Goal: Find contact information: Find contact information

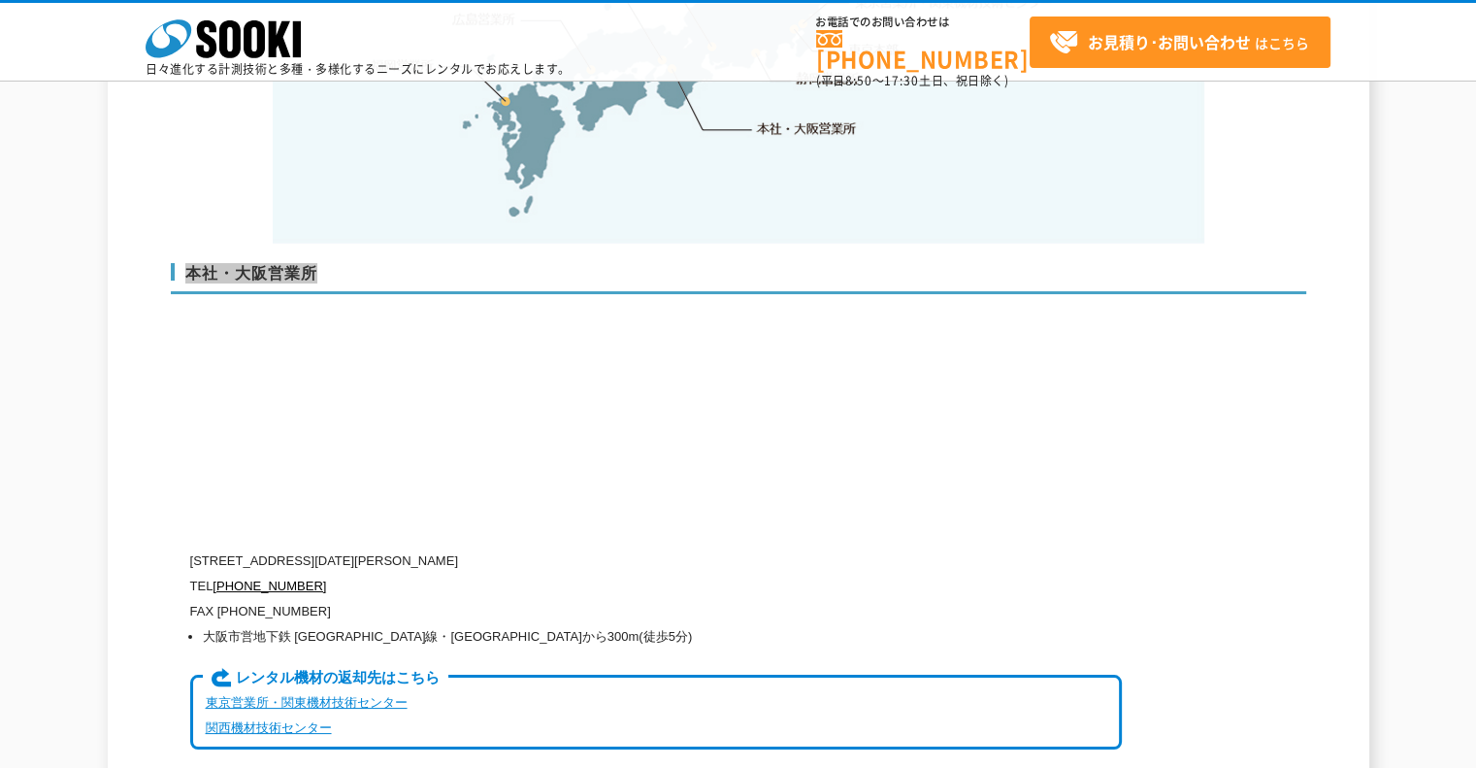
scroll to position [4850, 0]
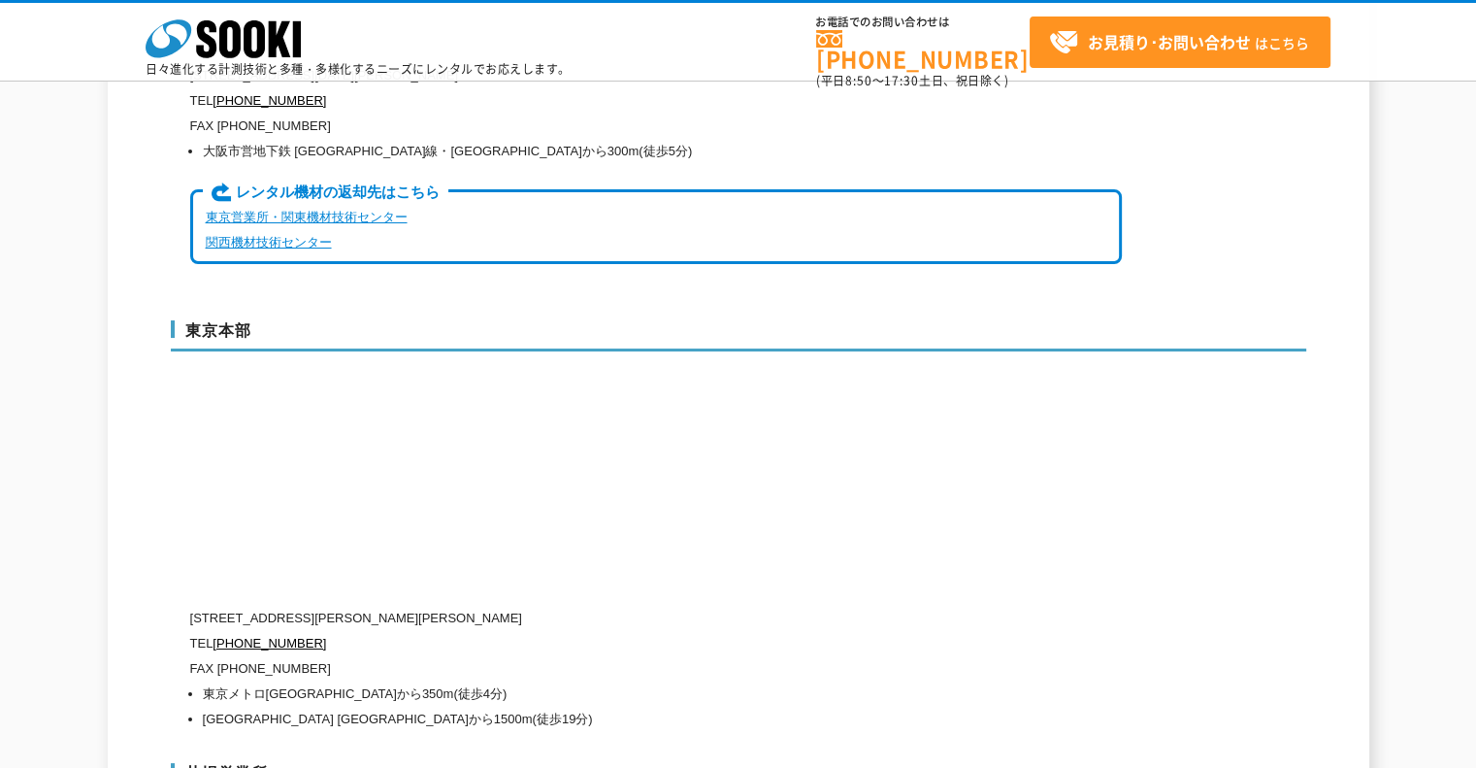
click at [568, 412] on div "東京本部 [STREET_ADDRESS][PERSON_NAME][PERSON_NAME] TEL [PHONE_NUMBER] FAX [PHONE_N…" at bounding box center [738, 522] width 1135 height 443
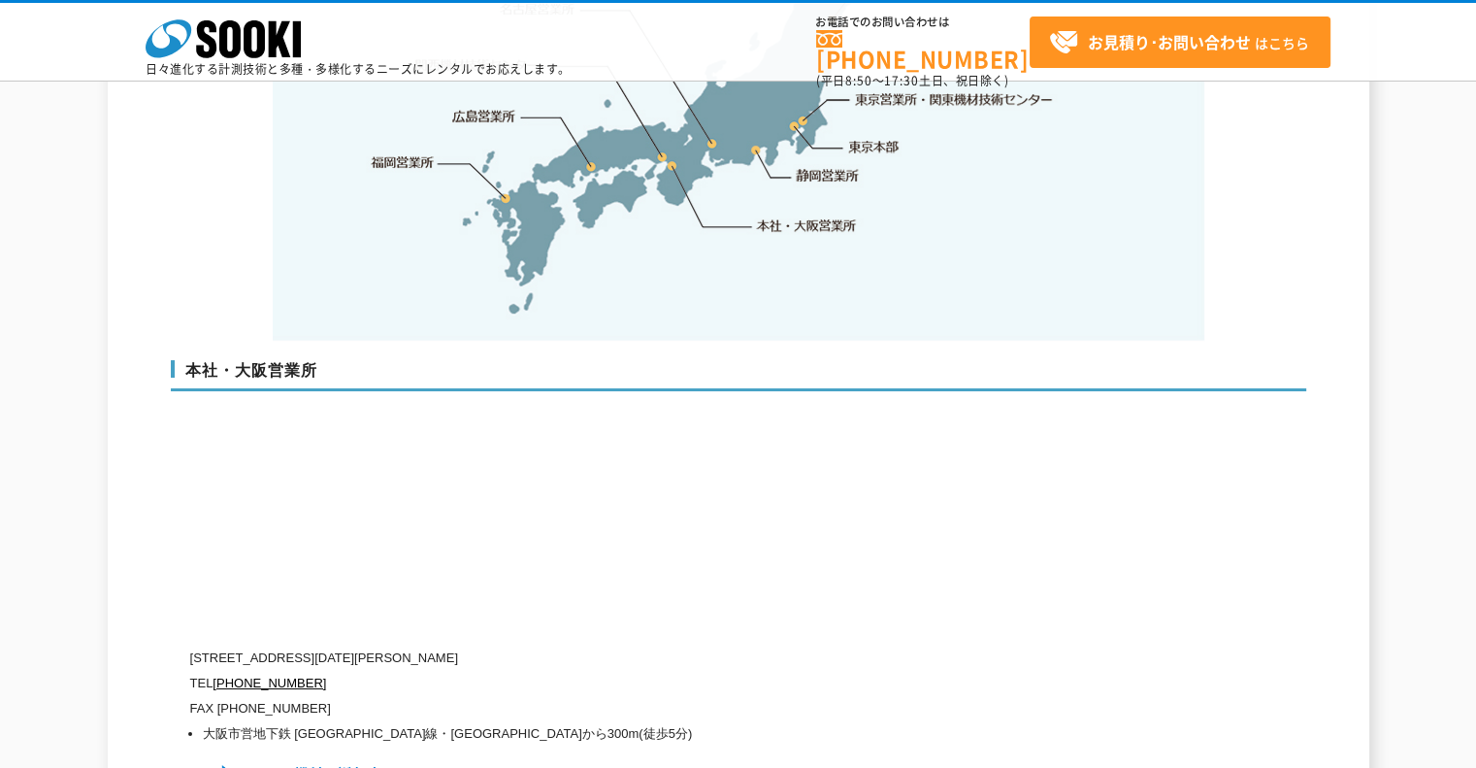
scroll to position [4656, 0]
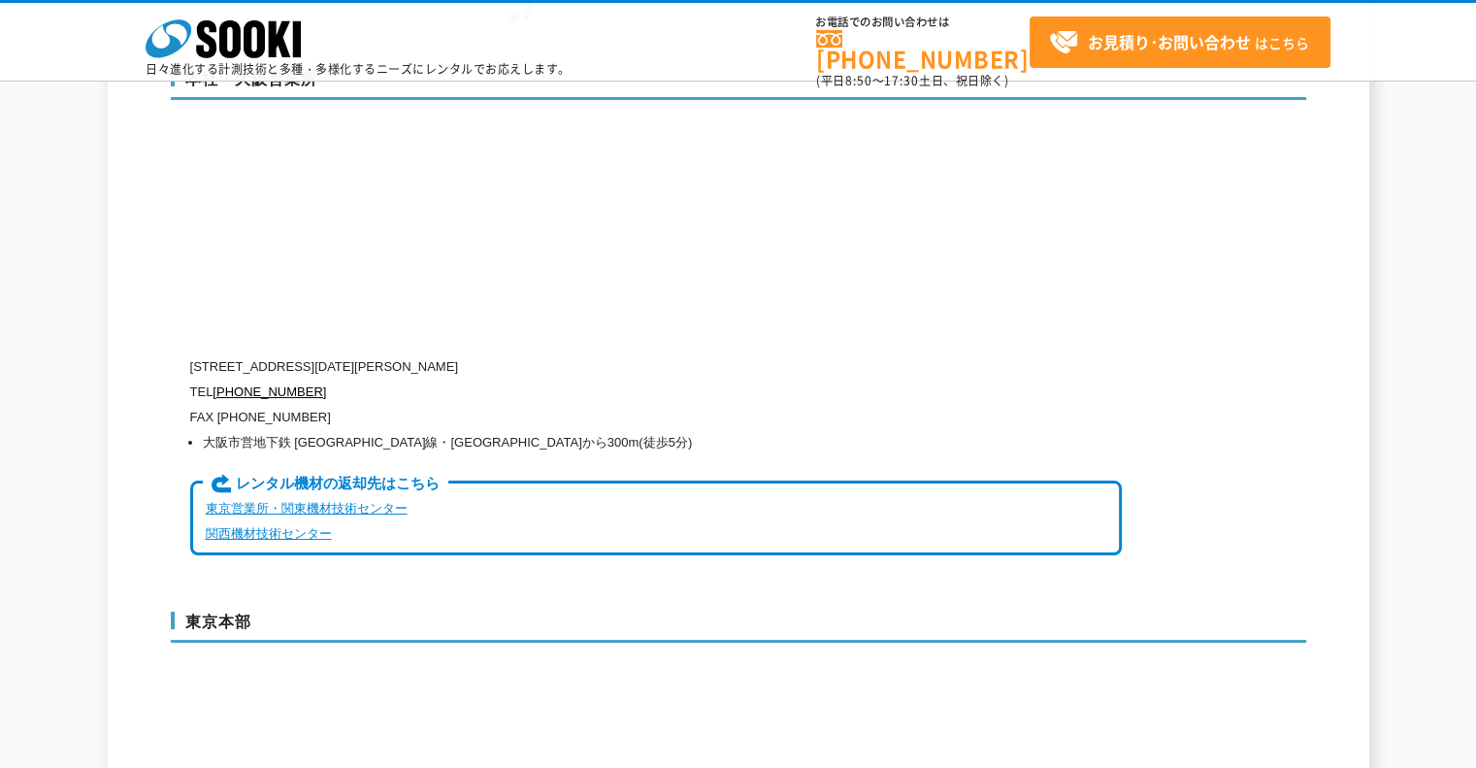
drag, startPoint x: 501, startPoint y: 389, endPoint x: 476, endPoint y: 386, distance: 25.4
click at [501, 405] on p "FAX [PHONE_NUMBER]" at bounding box center [656, 417] width 932 height 25
drag, startPoint x: 374, startPoint y: 369, endPoint x: 299, endPoint y: 348, distance: 77.5
click at [292, 354] on div "[STREET_ADDRESS][DATE][PERSON_NAME] TEL [PHONE_NUMBER] FAX [PHONE_NUMBER] [GEOG…" at bounding box center [656, 467] width 932 height 227
click at [396, 356] on p "[STREET_ADDRESS][DATE][PERSON_NAME]" at bounding box center [656, 366] width 932 height 25
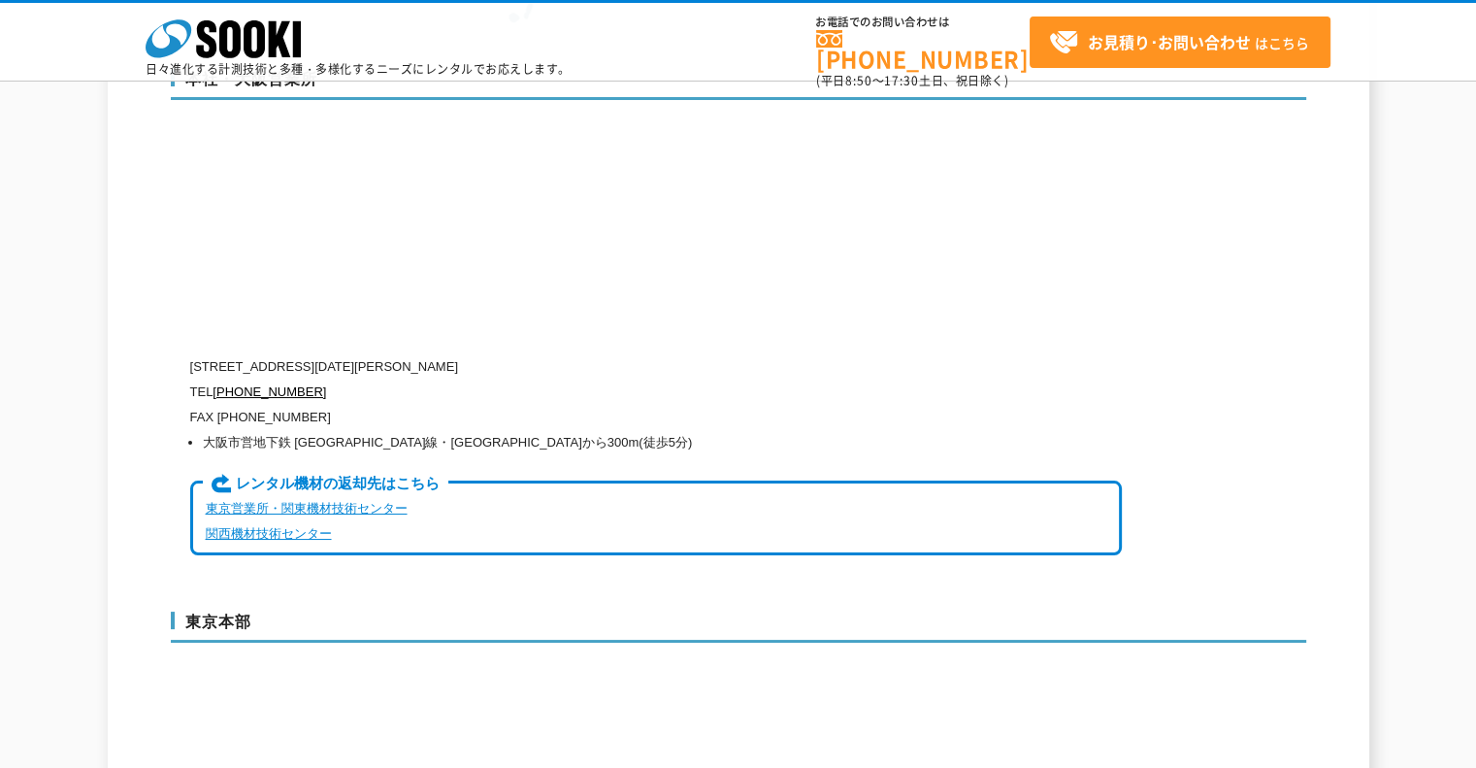
drag, startPoint x: 588, startPoint y: 343, endPoint x: 193, endPoint y: 337, distance: 395.0
click at [193, 354] on p "[STREET_ADDRESS][DATE][PERSON_NAME]" at bounding box center [656, 366] width 932 height 25
copy p "[STREET_ADDRESS][DATE][PERSON_NAME]"
click at [478, 430] on li "大阪市営地下鉄 [GEOGRAPHIC_DATA]線・[GEOGRAPHIC_DATA]から300m(徒歩5分)" at bounding box center [662, 442] width 919 height 25
drag, startPoint x: 334, startPoint y: 395, endPoint x: 190, endPoint y: 364, distance: 146.9
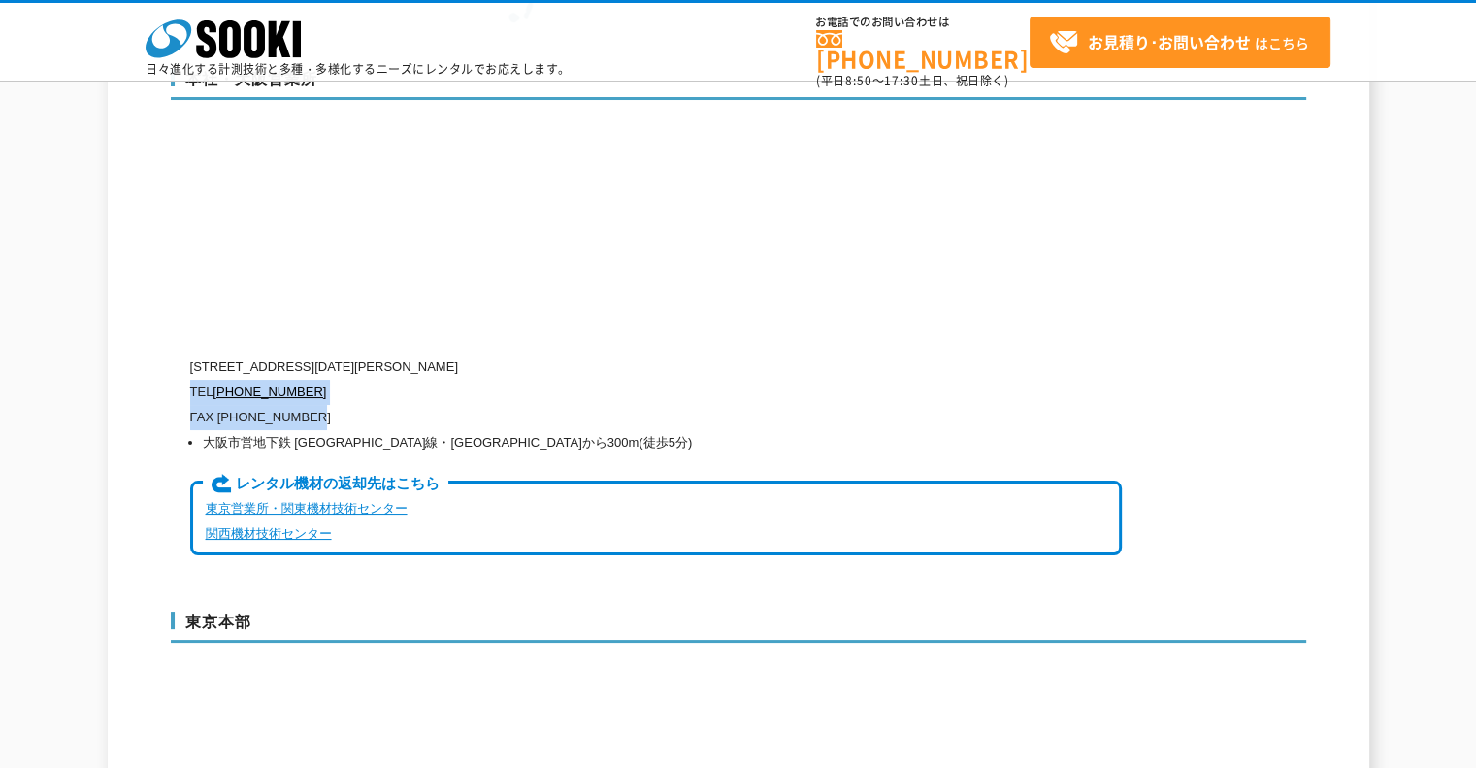
click at [190, 364] on div "[STREET_ADDRESS][DATE][PERSON_NAME] TEL [PHONE_NUMBER] FAX [PHONE_NUMBER] [GEOG…" at bounding box center [656, 467] width 932 height 227
copy div "TEL [PHONE_NUMBER] FAX [PHONE_NUMBER]"
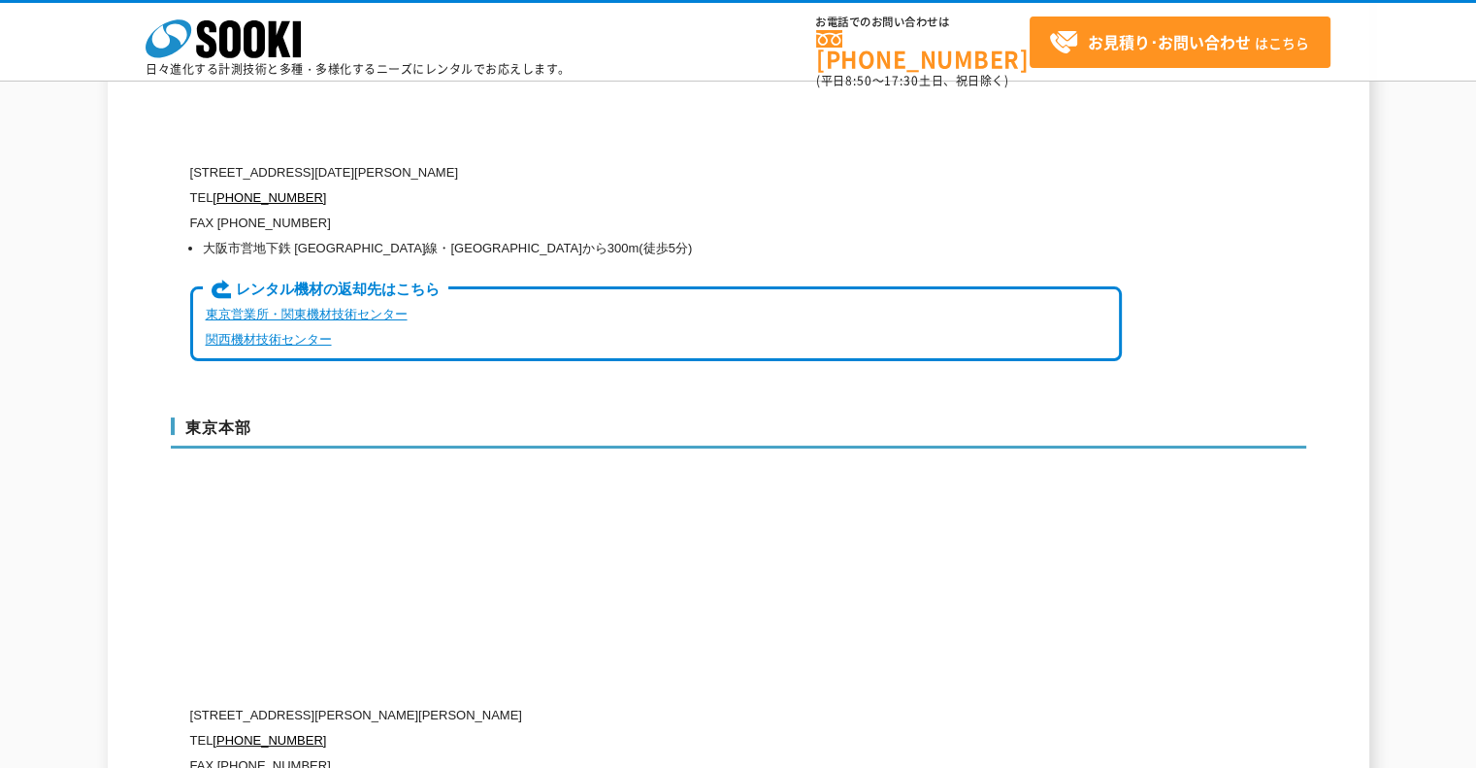
click at [602, 542] on div "東京本部 [STREET_ADDRESS][PERSON_NAME][PERSON_NAME] TEL [PHONE_NUMBER] FAX [PHONE_N…" at bounding box center [738, 619] width 1135 height 443
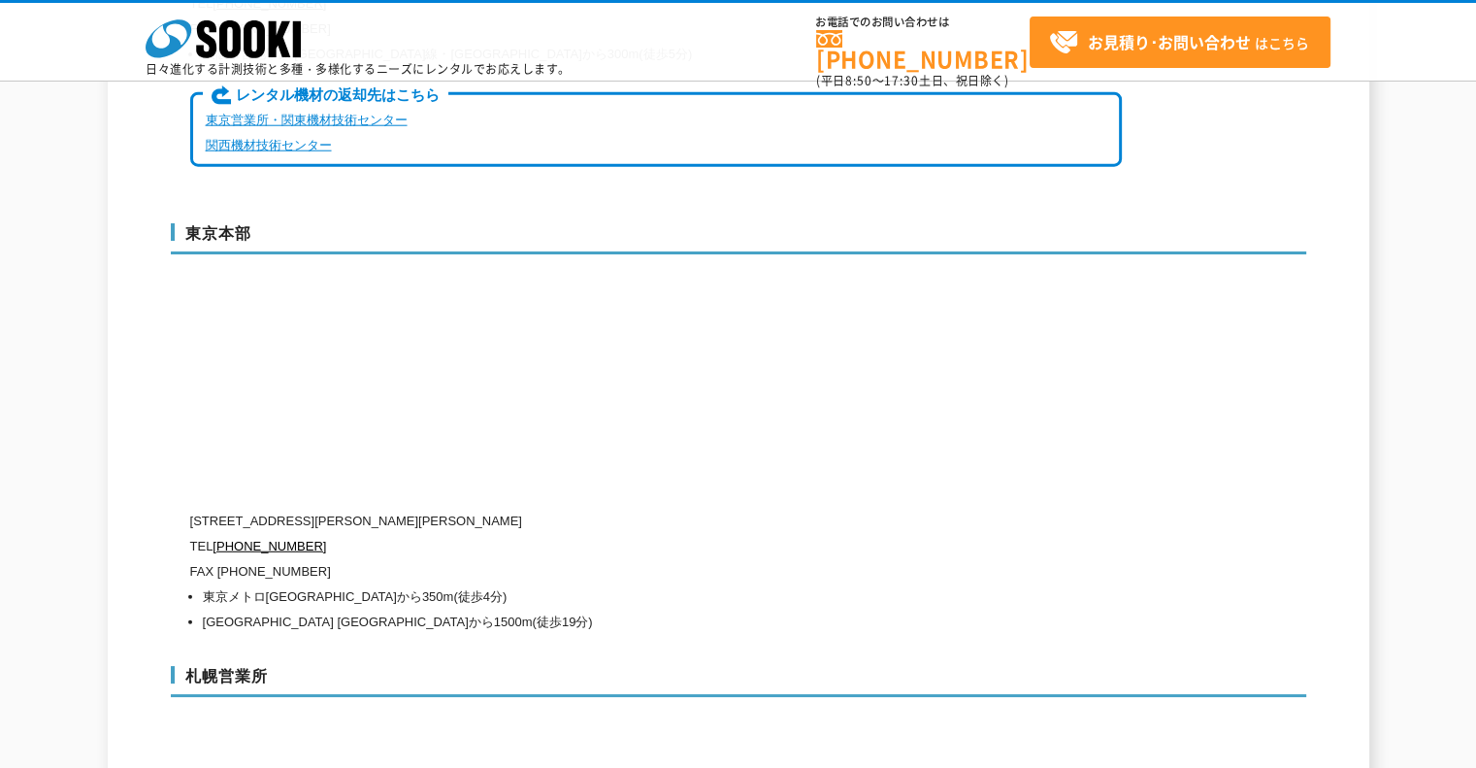
click at [421, 534] on p "TEL [PHONE_NUMBER]" at bounding box center [656, 546] width 932 height 25
drag, startPoint x: 577, startPoint y: 494, endPoint x: 190, endPoint y: 493, distance: 387.2
click at [190, 509] on p "[STREET_ADDRESS][PERSON_NAME][PERSON_NAME]" at bounding box center [656, 521] width 932 height 25
copy p "[STREET_ADDRESS][PERSON_NAME][PERSON_NAME]"
click at [613, 609] on li "[GEOGRAPHIC_DATA] [GEOGRAPHIC_DATA]から1500m(徒歩19分)" at bounding box center [662, 621] width 919 height 25
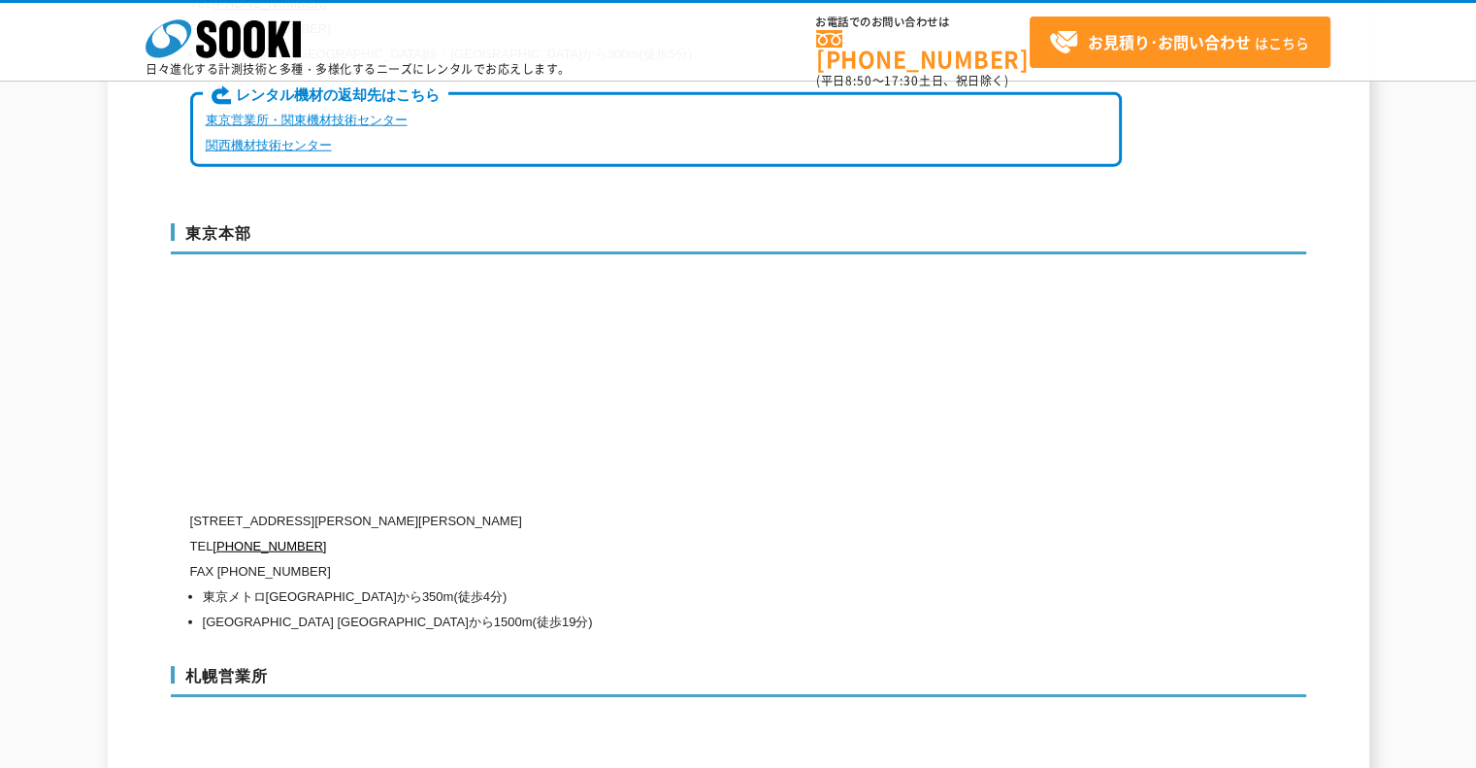
click at [541, 584] on li "東京メトロ[GEOGRAPHIC_DATA]から350m(徒歩4分)" at bounding box center [662, 596] width 919 height 25
click at [493, 584] on li "東京メトロ[GEOGRAPHIC_DATA]から350m(徒歩4分)" at bounding box center [662, 596] width 919 height 25
drag, startPoint x: 426, startPoint y: 542, endPoint x: 190, endPoint y: 529, distance: 236.2
click at [190, 529] on div "[STREET_ADDRESS][PERSON_NAME][PERSON_NAME] TEL [PHONE_NUMBER] FAX [PHONE_NUMBER…" at bounding box center [656, 572] width 932 height 126
copy div "TEL [PHONE_NUMBER] FAX [PHONE_NUMBER]"
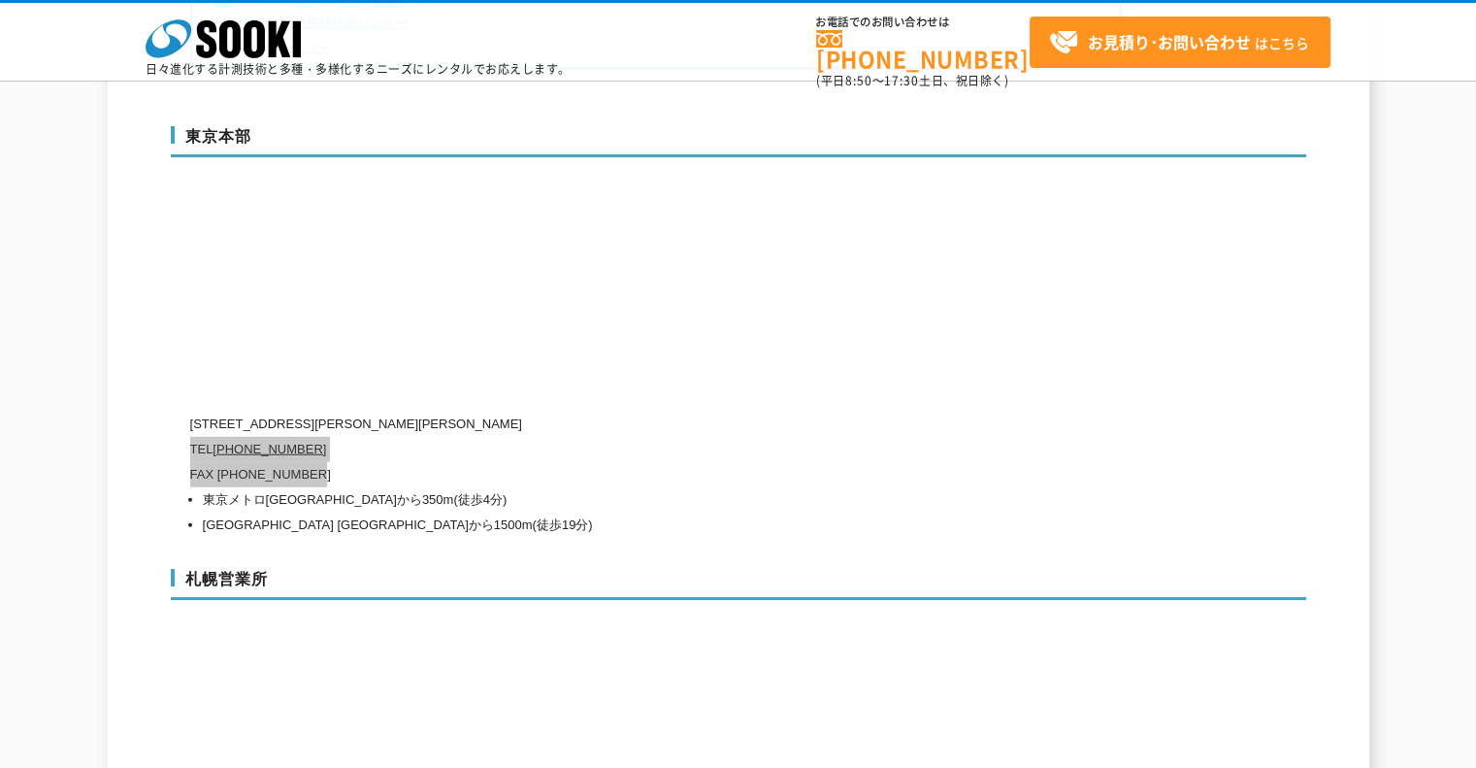
scroll to position [5238, 0]
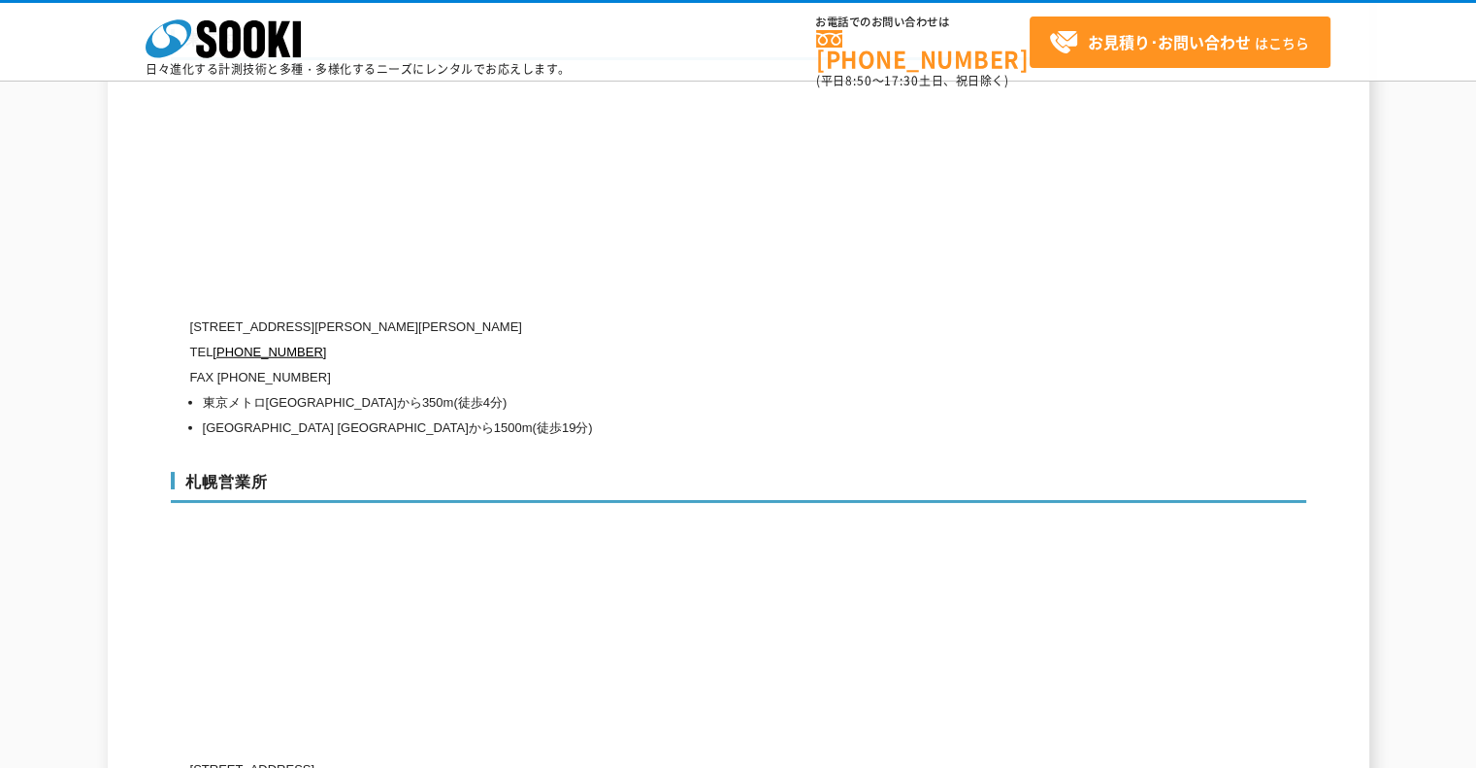
click at [710, 452] on div "[GEOGRAPHIC_DATA] [STREET_ADDRESS] [PHONE_NUMBER] FAX [PHONE_NUMBER] [GEOGRAPHI…" at bounding box center [738, 660] width 1135 height 417
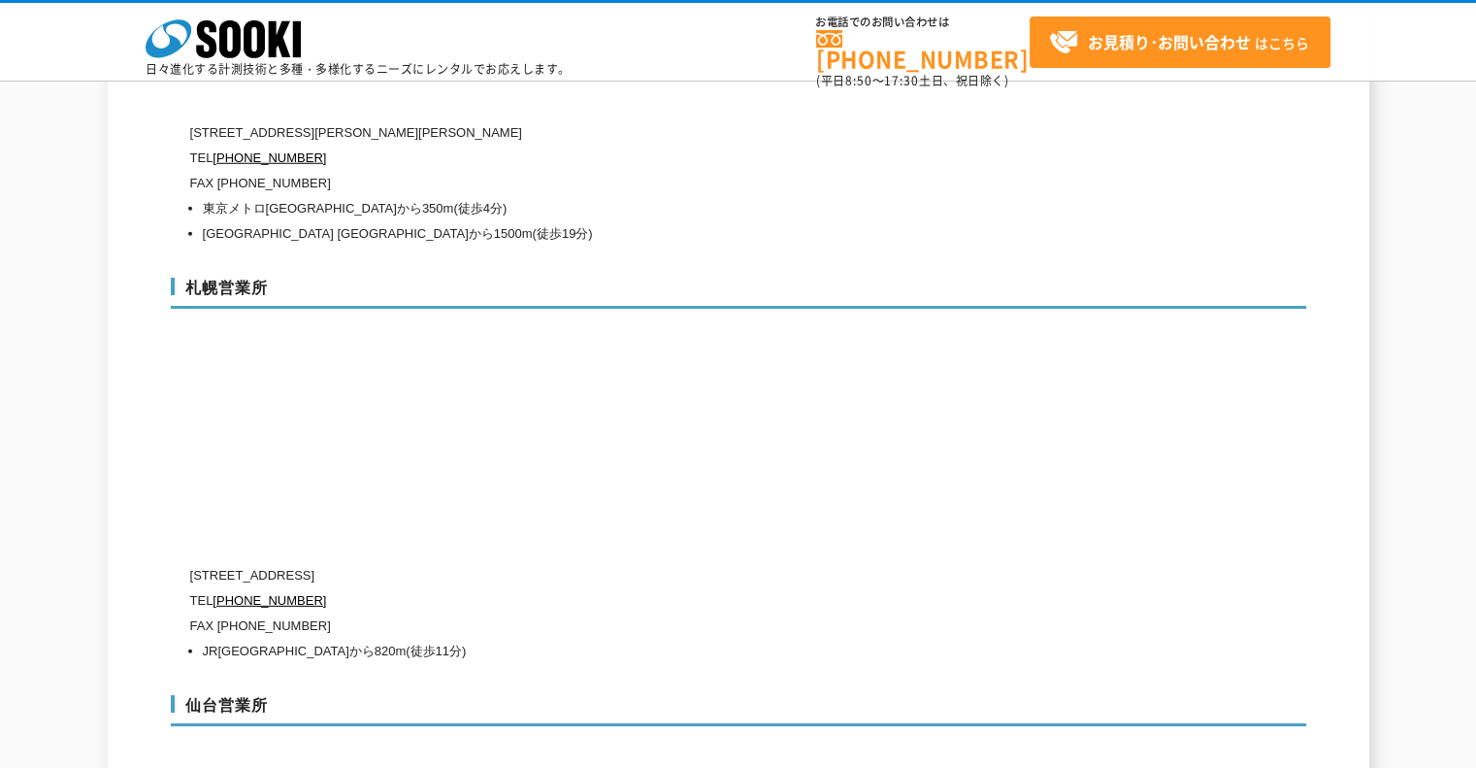
click at [630, 422] on div "[GEOGRAPHIC_DATA] [STREET_ADDRESS] [PHONE_NUMBER] FAX [PHONE_NUMBER] [GEOGRAPHI…" at bounding box center [738, 466] width 1135 height 417
click at [485, 563] on p "[STREET_ADDRESS]" at bounding box center [656, 575] width 932 height 25
drag, startPoint x: 512, startPoint y: 546, endPoint x: 190, endPoint y: 553, distance: 322.3
click at [190, 563] on p "[STREET_ADDRESS]" at bounding box center [656, 575] width 932 height 25
copy p "[STREET_ADDRESS]"
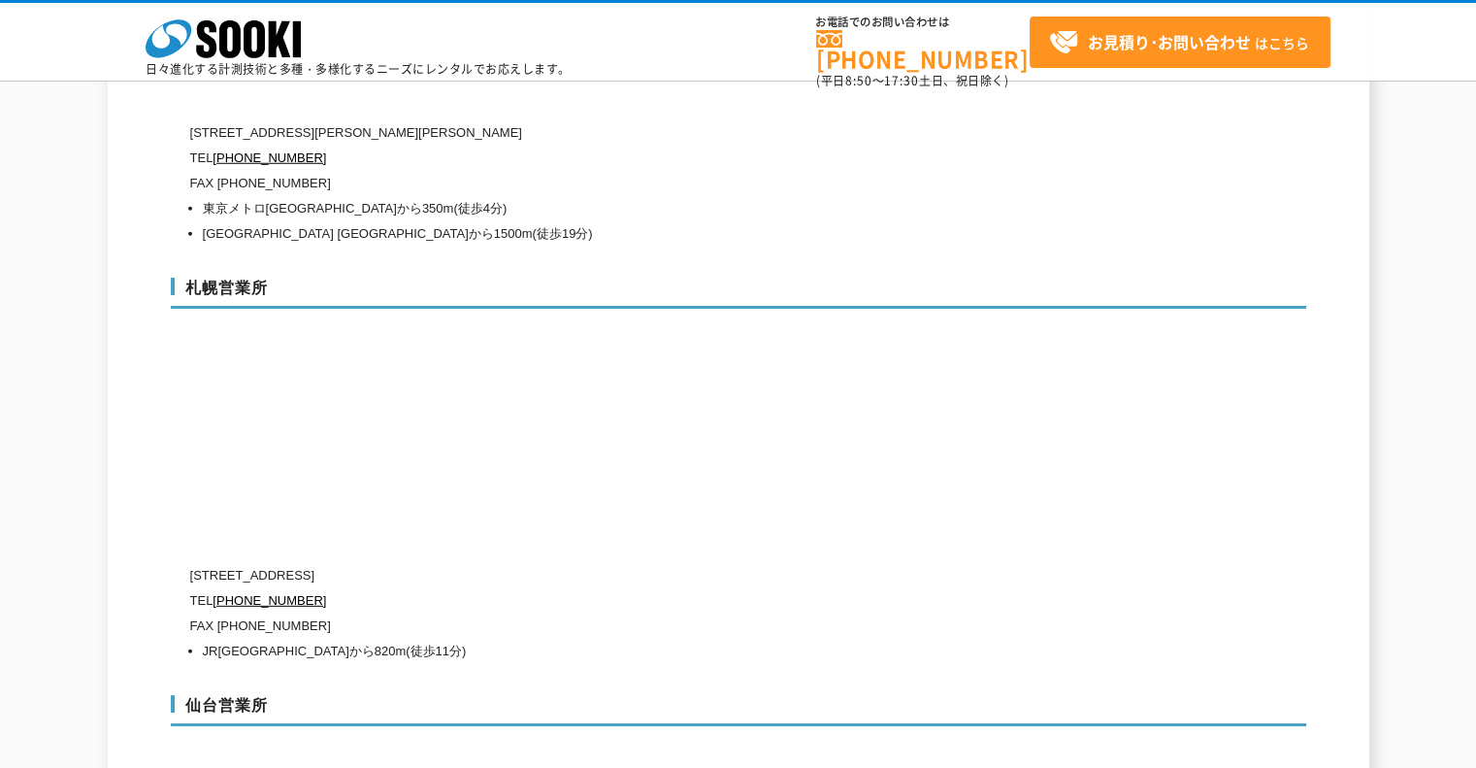
click at [450, 613] on p "FAX [PHONE_NUMBER]" at bounding box center [656, 625] width 932 height 25
drag, startPoint x: 388, startPoint y: 605, endPoint x: 189, endPoint y: 576, distance: 200.9
click at [190, 576] on div "[STREET_ADDRESS] [PHONE_NUMBER] FAX [PHONE_NUMBER] [GEOGRAPHIC_DATA] [GEOGRAPHI…" at bounding box center [656, 613] width 932 height 101
copy div "TEL [PHONE_NUMBER] FAX [PHONE_NUMBER]"
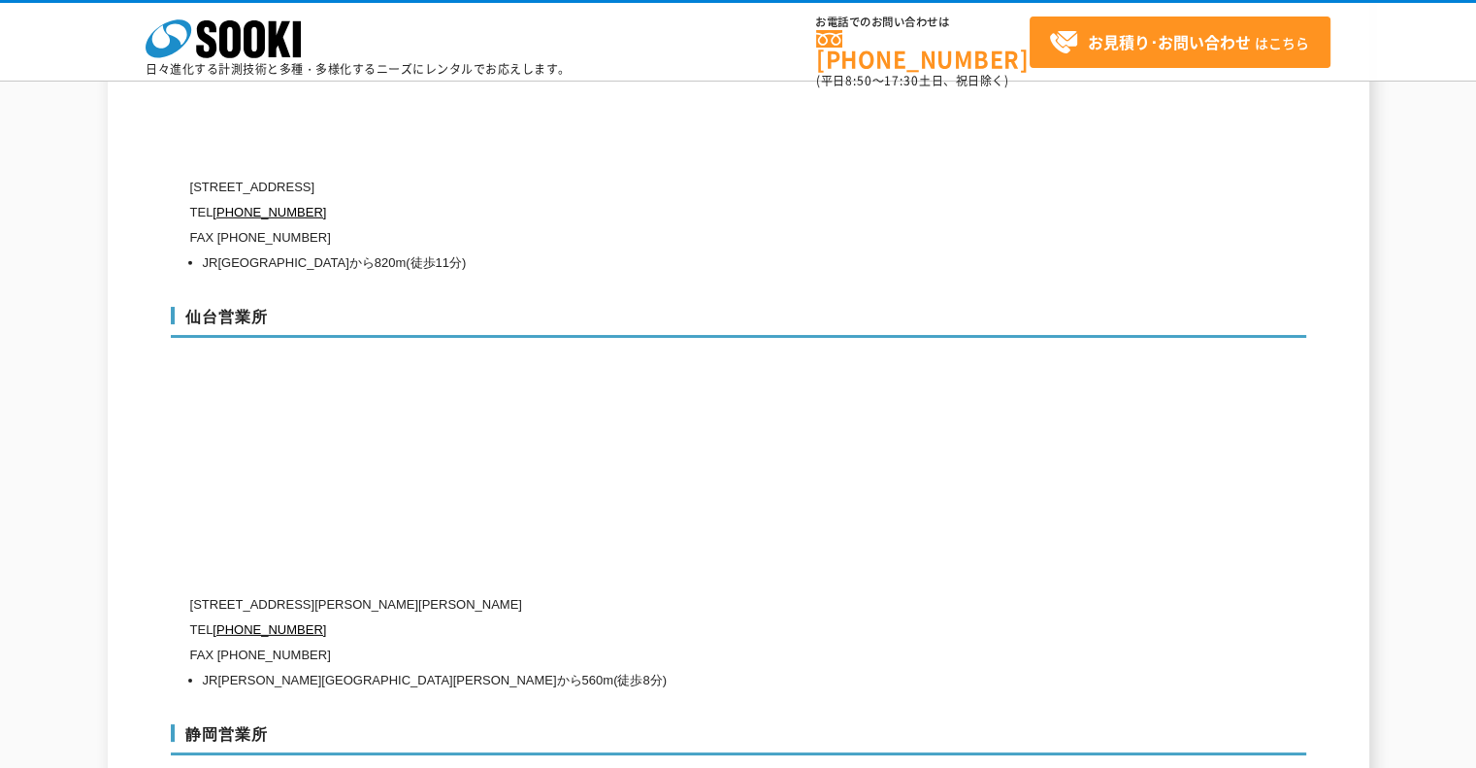
scroll to position [5918, 0]
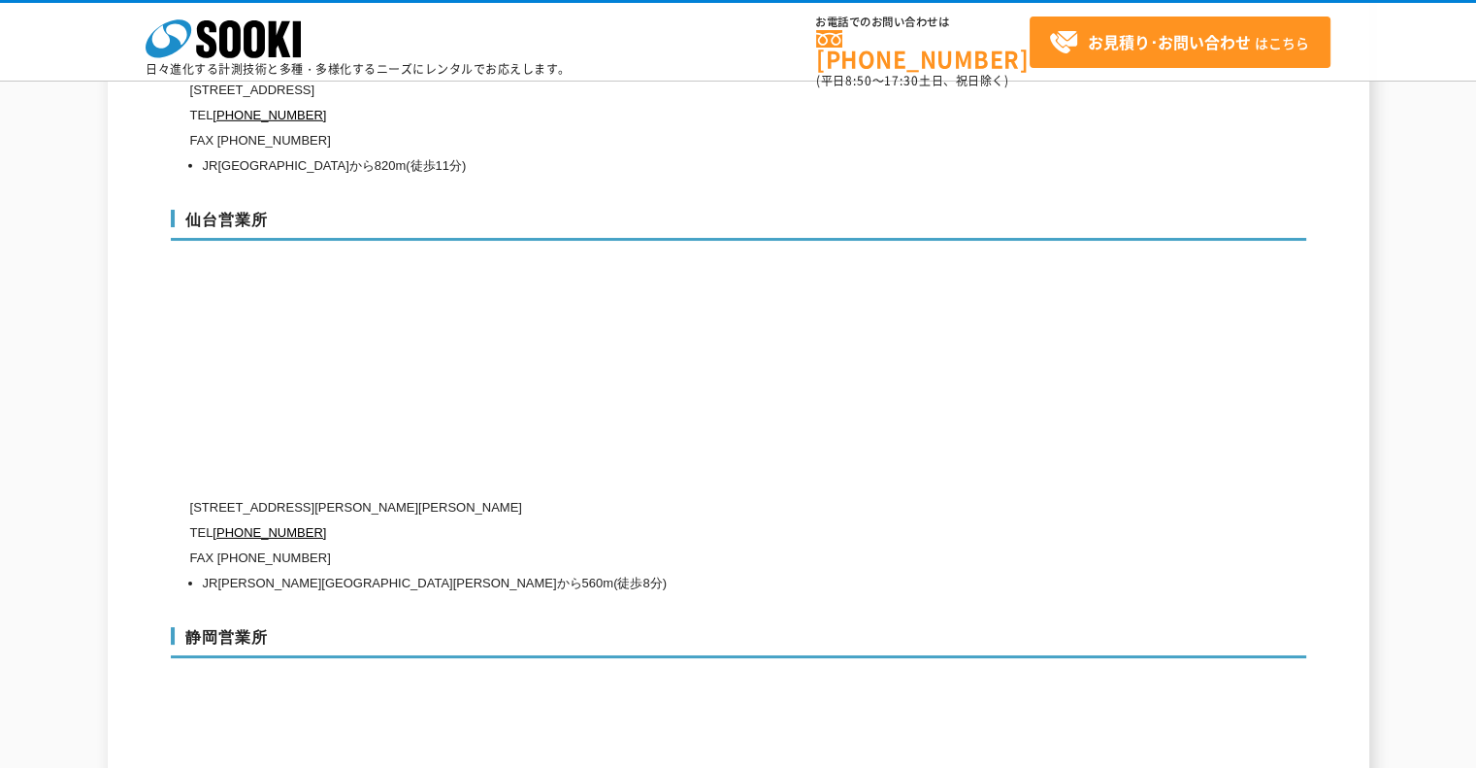
drag, startPoint x: 643, startPoint y: 620, endPoint x: 602, endPoint y: 586, distance: 53.8
click at [643, 627] on h3 "静岡営業所" at bounding box center [738, 642] width 1135 height 31
drag, startPoint x: 483, startPoint y: 479, endPoint x: 194, endPoint y: 478, distance: 289.2
click at [194, 495] on p "[STREET_ADDRESS][PERSON_NAME][PERSON_NAME]" at bounding box center [656, 507] width 932 height 25
copy p "[STREET_ADDRESS][PERSON_NAME][PERSON_NAME]"
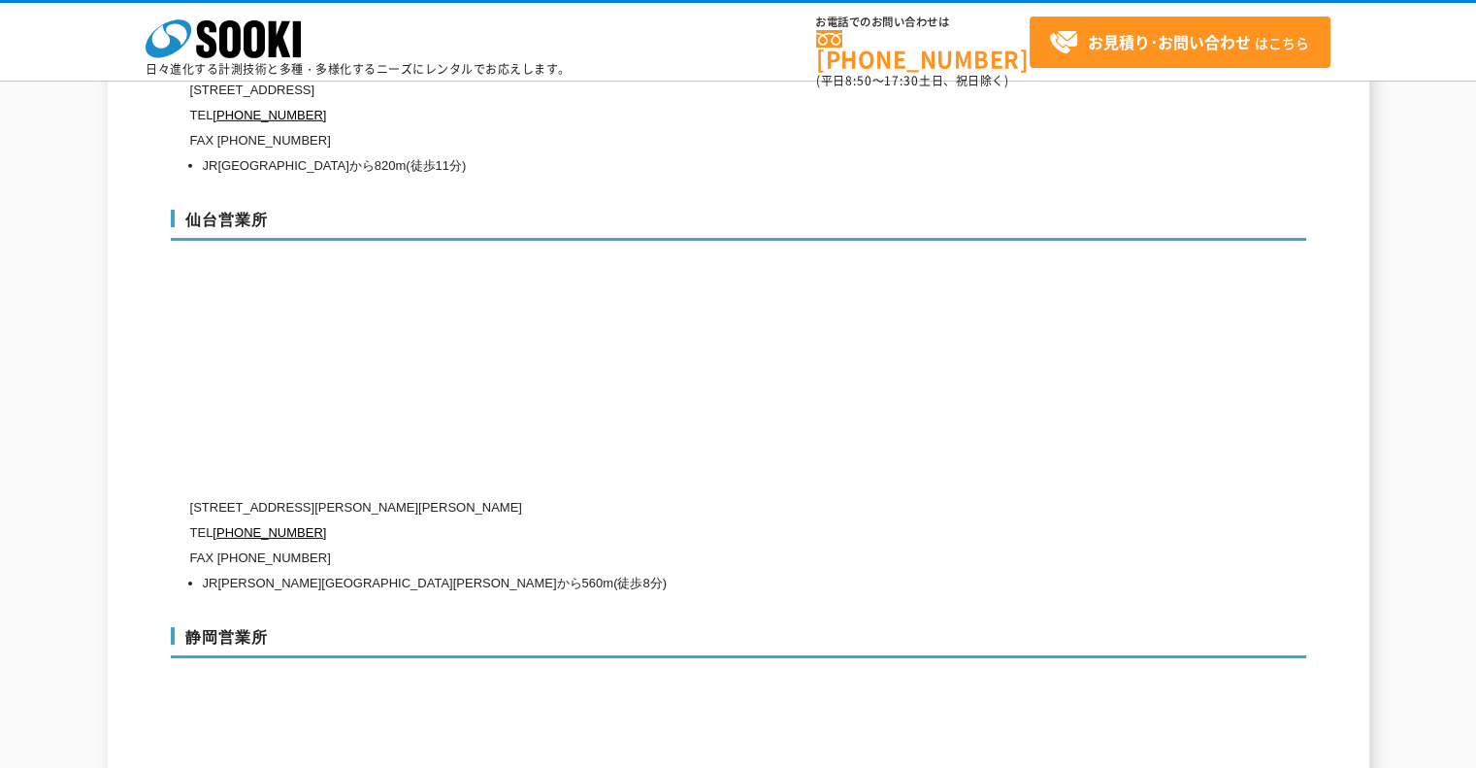
click at [601, 520] on p "TEL [PHONE_NUMBER]" at bounding box center [656, 532] width 932 height 25
drag, startPoint x: 352, startPoint y: 536, endPoint x: 191, endPoint y: 500, distance: 165.0
click at [191, 500] on div "[STREET_ADDRESS][PERSON_NAME][PERSON_NAME] [PHONE_NUMBER] FAX [PHONE_NUMBER] [G…" at bounding box center [656, 545] width 932 height 101
copy div "TEL [PHONE_NUMBER] FAX [PHONE_NUMBER]"
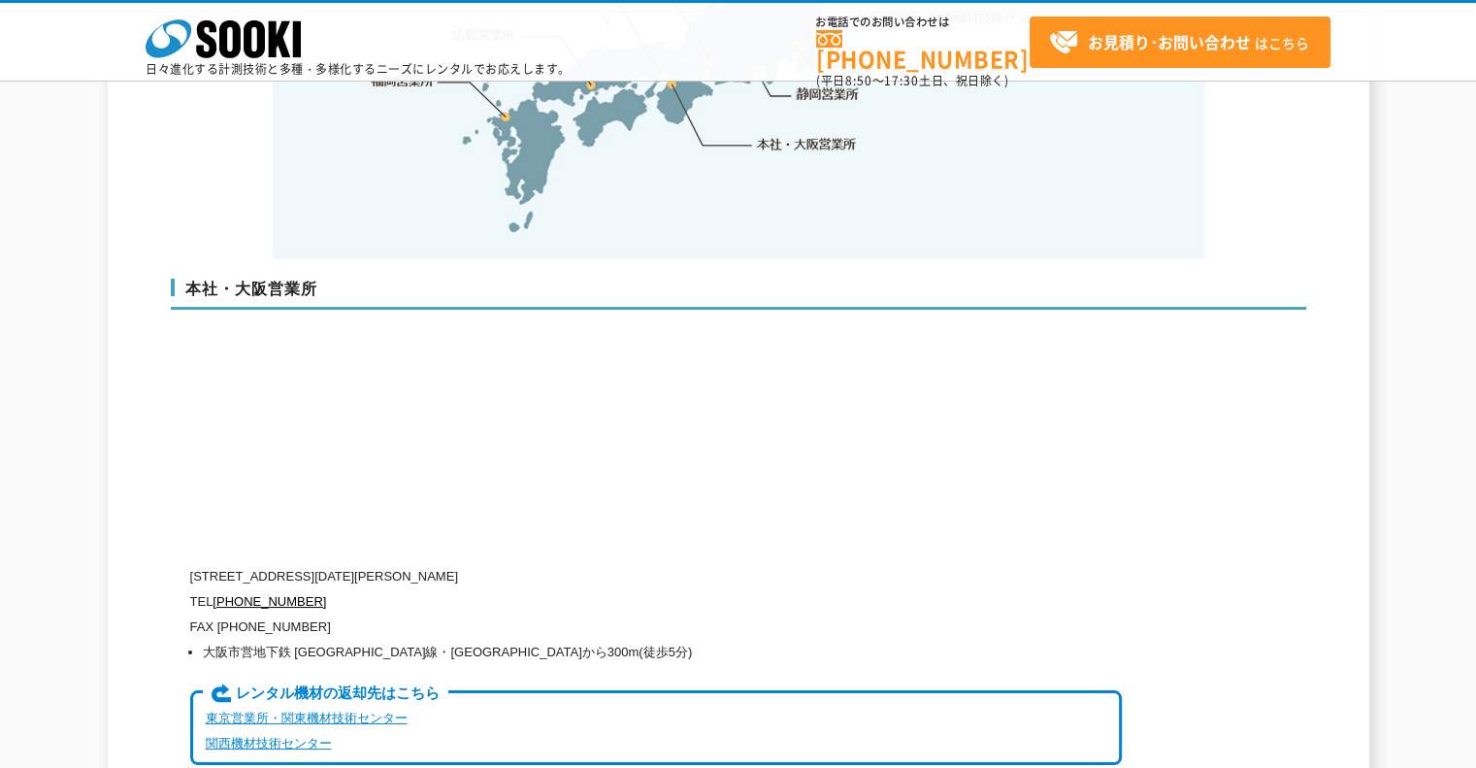
scroll to position [4738, 0]
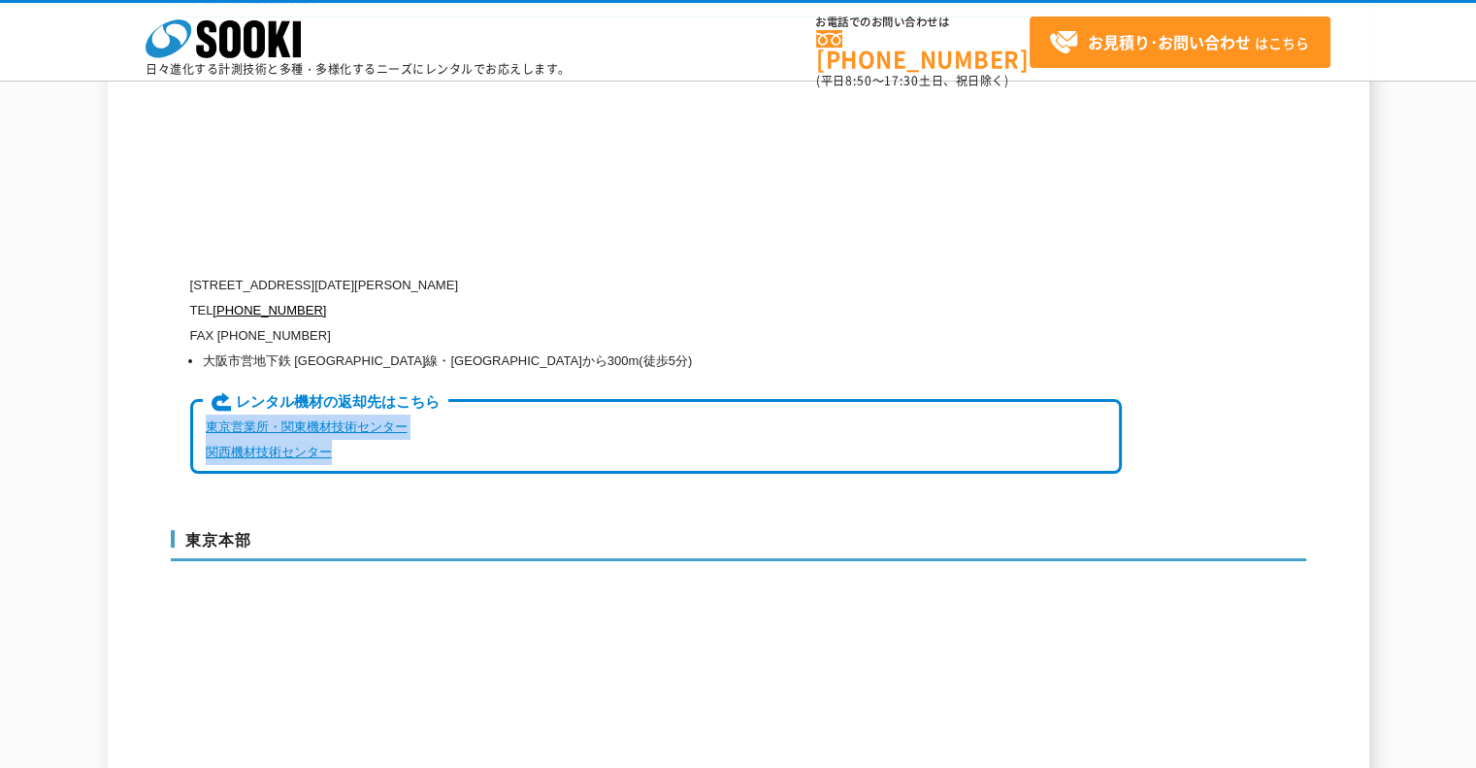
drag, startPoint x: 410, startPoint y: 434, endPoint x: 197, endPoint y: 391, distance: 217.7
click at [197, 399] on div "レンタル機材の返却先は[GEOGRAPHIC_DATA]・[GEOGRAPHIC_DATA] [GEOGRAPHIC_DATA]" at bounding box center [656, 437] width 932 height 76
copy div "東京営業所・関東機材技術センター 関西機材技術センター"
